Goal: Information Seeking & Learning: Find specific page/section

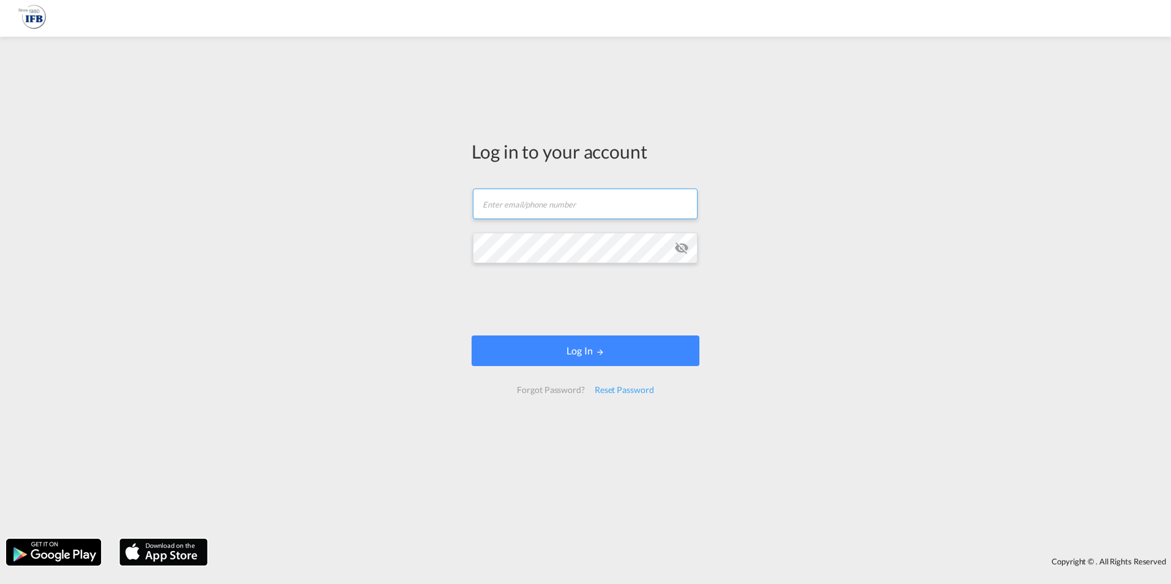
click at [513, 212] on input "text" at bounding box center [585, 204] width 225 height 31
type input "tassilo.hein@ifbhamburg.de"
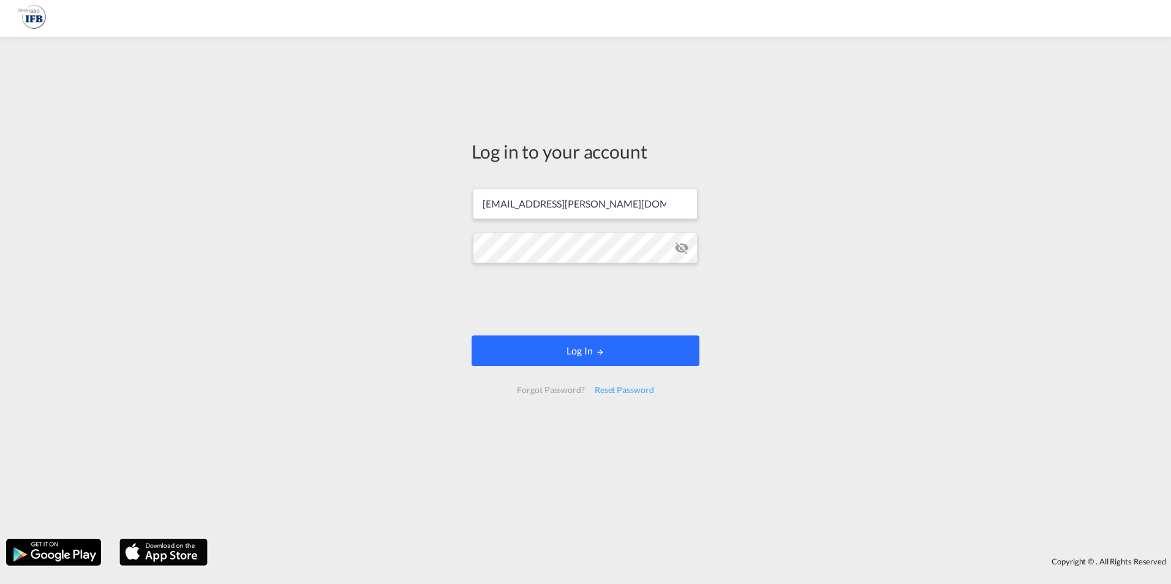
click at [582, 354] on button "Log In" at bounding box center [586, 351] width 228 height 31
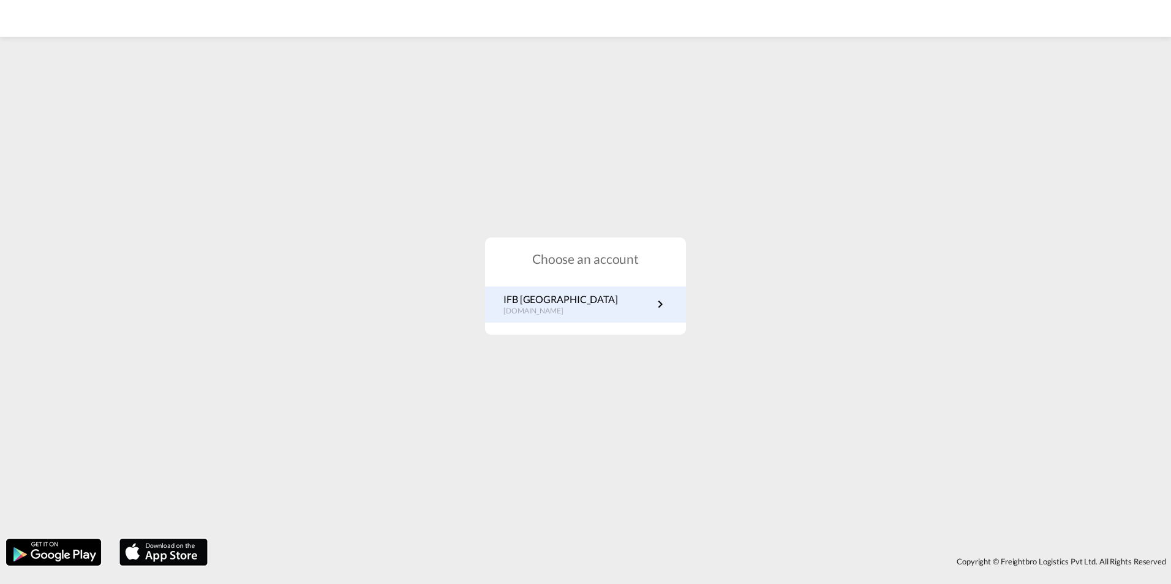
click at [526, 308] on p "de.portal.ifb.com" at bounding box center [560, 311] width 115 height 10
